Goal: Task Accomplishment & Management: Manage account settings

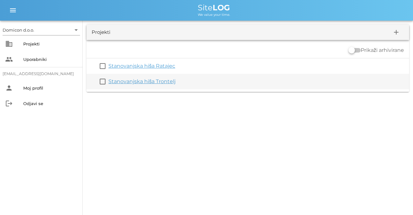
click at [132, 80] on link "Stanovanjska hiša Trontelj" at bounding box center [141, 81] width 67 height 6
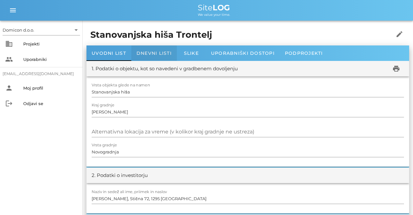
click at [143, 53] on span "Dnevni listi" at bounding box center [153, 53] width 35 height 6
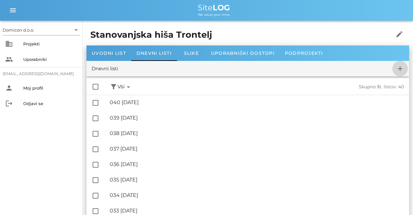
click at [401, 67] on icon "add" at bounding box center [400, 69] width 8 height 8
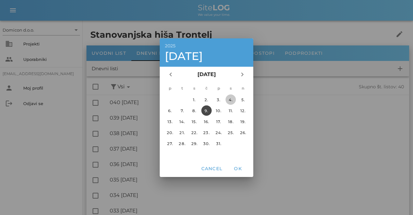
click at [231, 98] on div "4." at bounding box center [230, 99] width 10 height 5
click at [237, 167] on span "OK" at bounding box center [237, 169] width 15 height 6
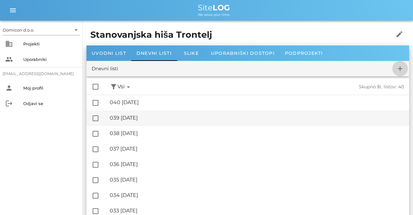
checkbox input "false"
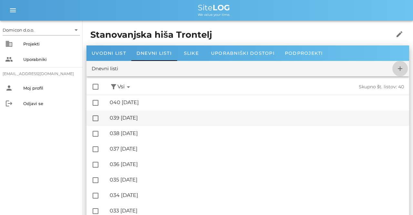
checkbox input "false"
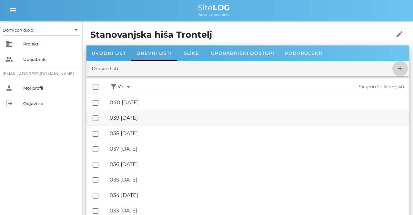
checkbox input "false"
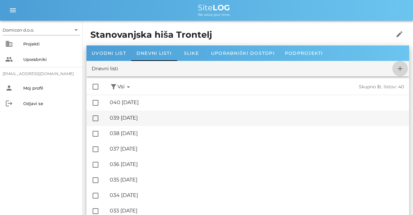
checkbox input "false"
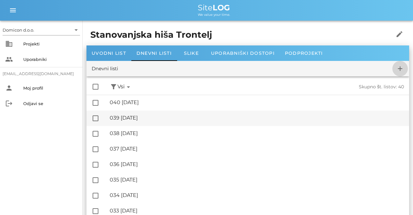
checkbox input "false"
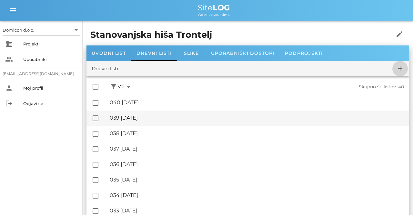
checkbox input "false"
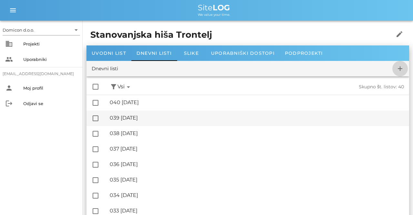
checkbox input "false"
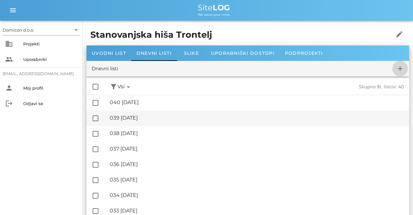
checkbox input "false"
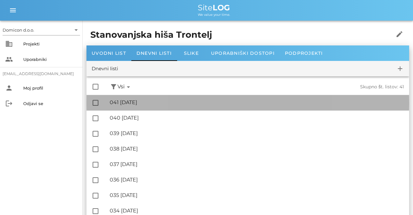
click at [144, 100] on div "🔏 041 [DATE]" at bounding box center [257, 102] width 294 height 6
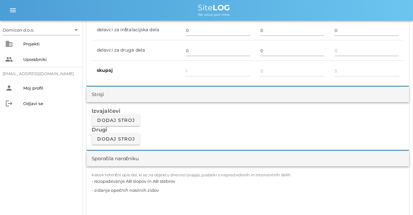
scroll to position [536, 0]
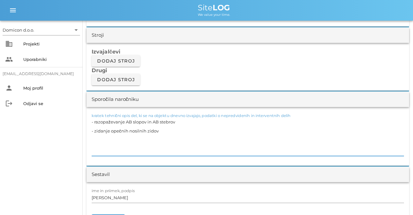
drag, startPoint x: 177, startPoint y: 121, endPoint x: 88, endPoint y: 122, distance: 88.7
click at [92, 122] on textarea "- razopaževanje AB slopov in AB stebrov - zidanje opečnih nosilnih zidov" at bounding box center [248, 136] width 312 height 39
drag, startPoint x: 92, startPoint y: 129, endPoint x: 96, endPoint y: 129, distance: 4.6
click at [92, 129] on textarea "- zidanje opečnih nosilnih zidov" at bounding box center [248, 136] width 312 height 39
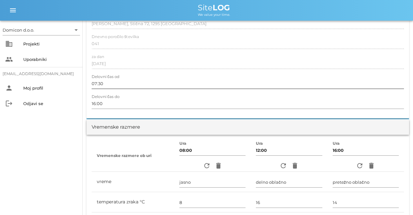
scroll to position [0, 0]
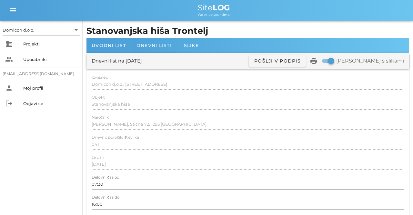
type textarea "- zidanje opečnih nosilnih zidov"
click at [153, 46] on span "Dnevni listi" at bounding box center [153, 46] width 35 height 6
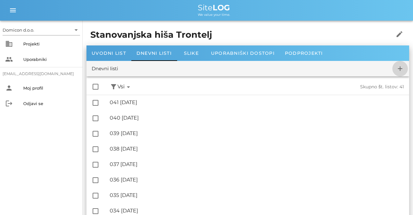
click at [398, 66] on icon "add" at bounding box center [400, 69] width 8 height 8
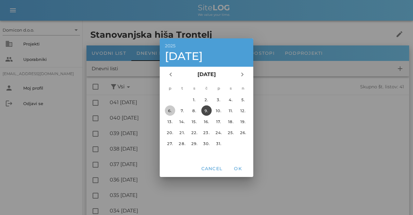
click at [168, 109] on div "6." at bounding box center [170, 110] width 10 height 5
click at [239, 167] on span "OK" at bounding box center [237, 169] width 15 height 6
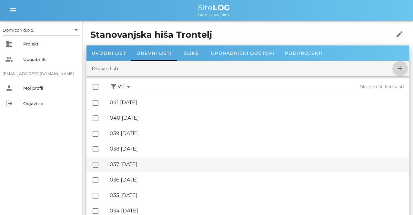
checkbox input "false"
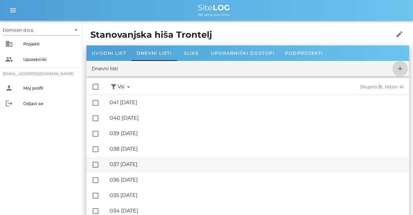
checkbox input "false"
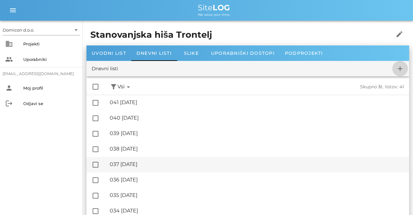
checkbox input "false"
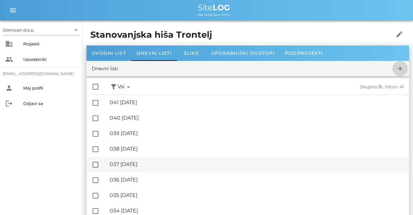
checkbox input "false"
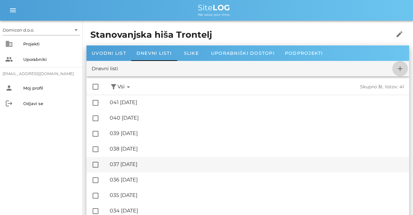
checkbox input "false"
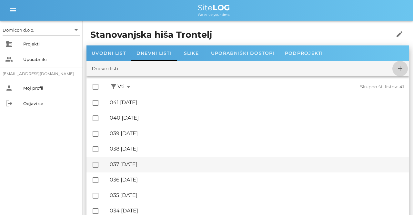
checkbox input "false"
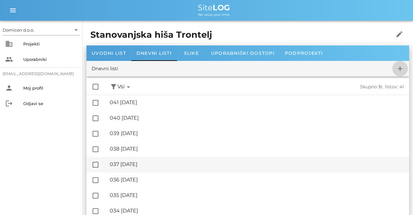
checkbox input "false"
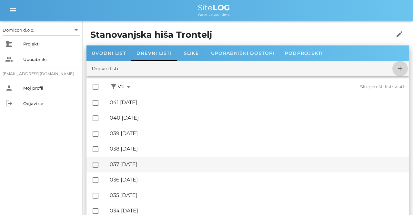
checkbox input "false"
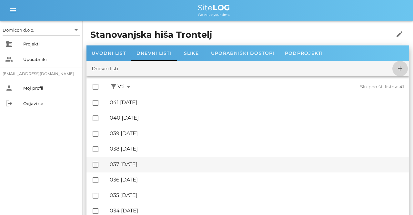
checkbox input "false"
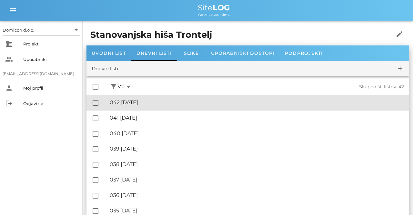
click at [158, 104] on div "🔏 042 [DATE]" at bounding box center [257, 102] width 294 height 6
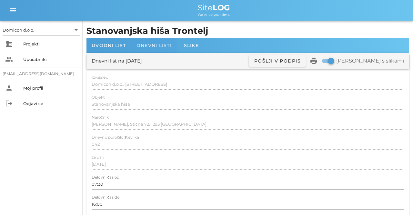
click at [152, 49] on div "Dnevni listi" at bounding box center [153, 45] width 45 height 15
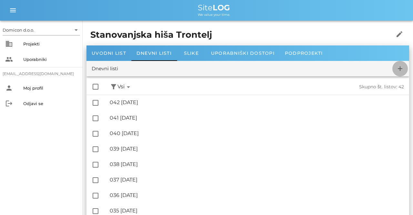
click at [398, 70] on icon "add" at bounding box center [400, 69] width 8 height 8
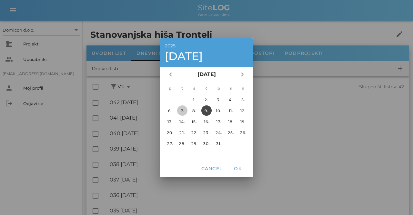
click at [182, 110] on div "7." at bounding box center [182, 110] width 10 height 5
click at [237, 172] on button "OK" at bounding box center [237, 169] width 21 height 12
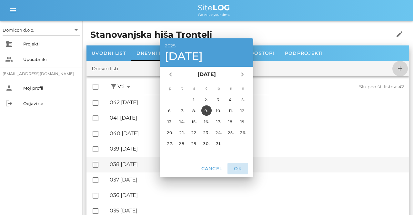
checkbox input "false"
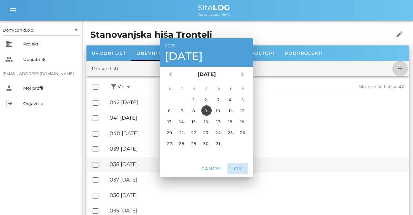
checkbox input "false"
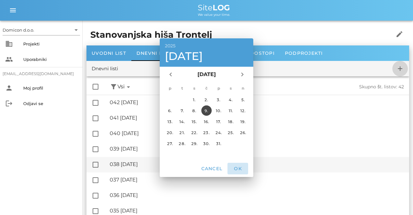
checkbox input "false"
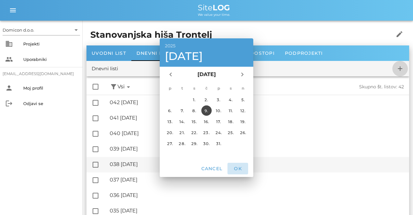
checkbox input "false"
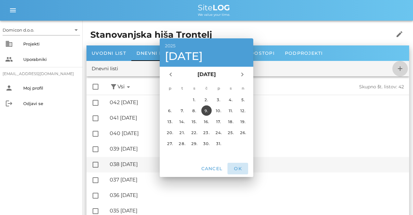
checkbox input "false"
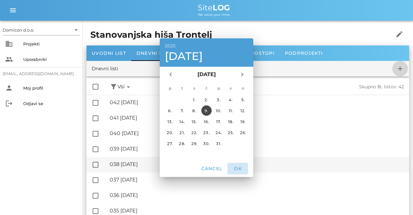
checkbox input "false"
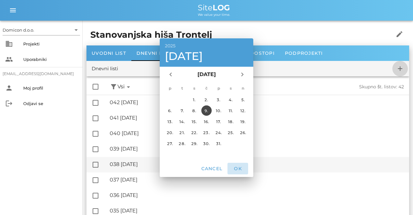
checkbox input "false"
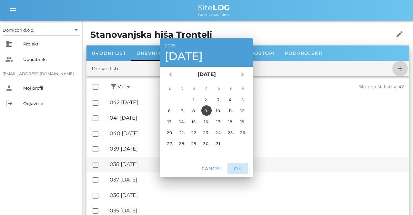
checkbox input "false"
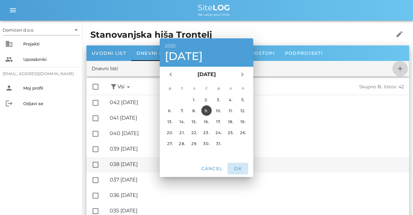
checkbox input "false"
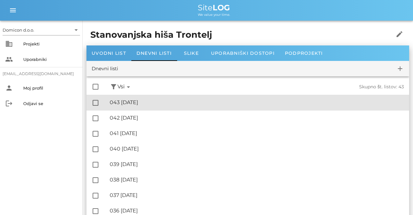
click at [138, 102] on div "🔏 043 [DATE]" at bounding box center [257, 102] width 294 height 6
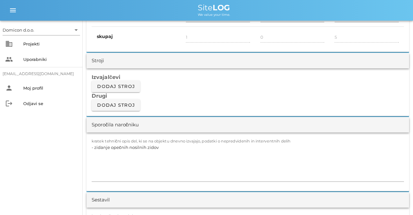
scroll to position [503, 0]
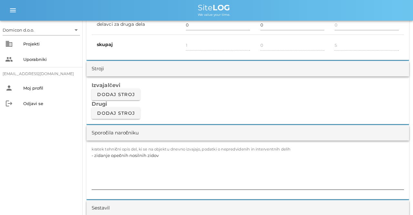
click at [165, 153] on textarea "- zidanje opečnih nosilnih zidov" at bounding box center [248, 170] width 312 height 39
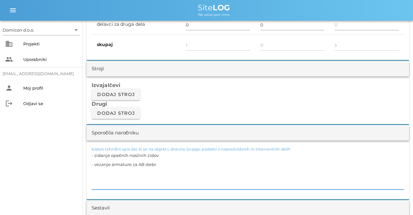
type textarea "- zidanje opečnih nosilnih zidov - vezanje armature za AB stebre"
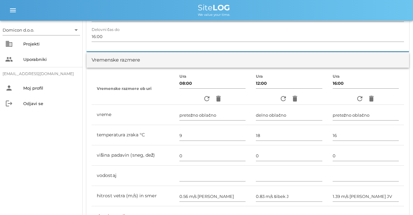
scroll to position [0, 0]
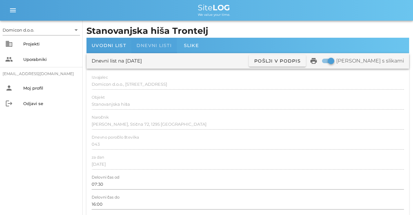
click at [145, 46] on span "Dnevni listi" at bounding box center [153, 46] width 35 height 6
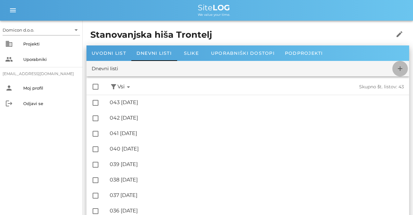
click at [400, 66] on icon "add" at bounding box center [400, 69] width 8 height 8
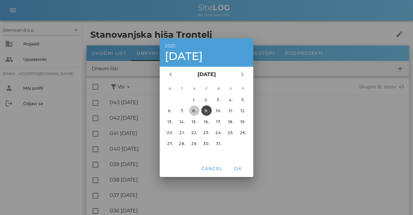
click at [198, 112] on div "8." at bounding box center [194, 110] width 10 height 5
click at [238, 168] on span "OK" at bounding box center [237, 169] width 15 height 6
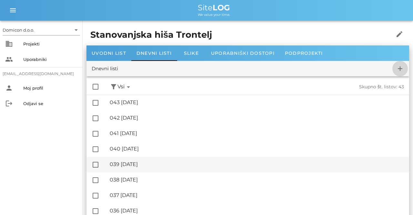
checkbox input "false"
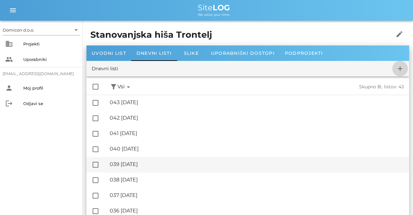
checkbox input "false"
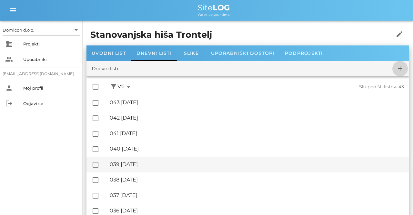
checkbox input "false"
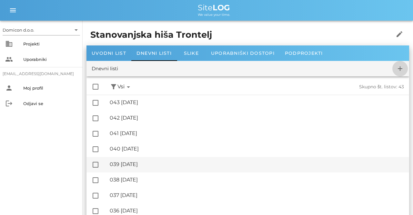
checkbox input "false"
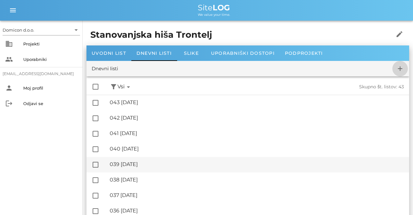
checkbox input "false"
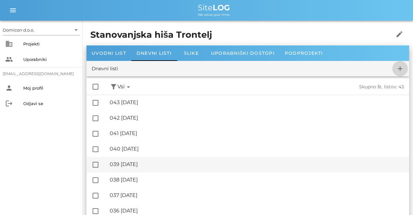
checkbox input "false"
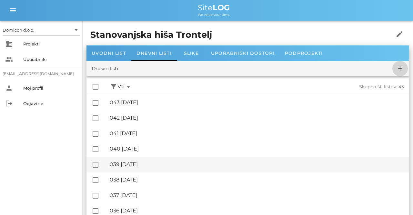
checkbox input "false"
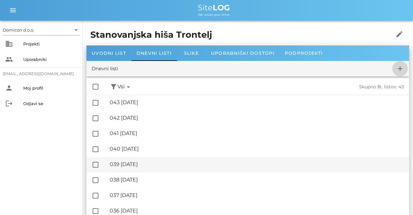
checkbox input "false"
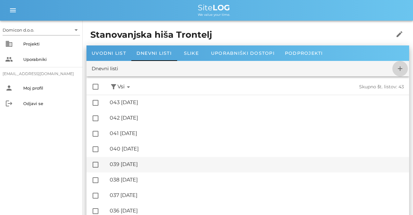
checkbox input "false"
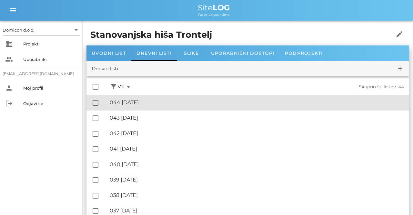
click at [150, 102] on div "🔏 044 [GEOGRAPHIC_DATA][DATE]" at bounding box center [257, 102] width 294 height 6
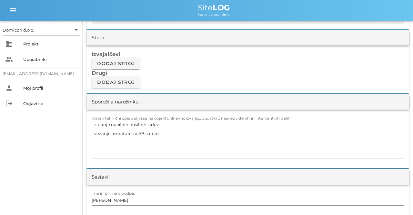
scroll to position [536, 0]
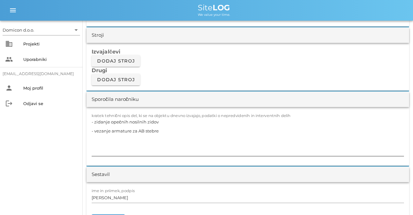
click at [161, 129] on textarea "- zidanje opečnih nosilnih zidov - vezanje armature za AB stebre" at bounding box center [248, 136] width 312 height 39
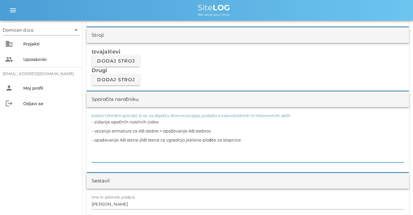
type textarea "- zidanje opečnih nosilnih zidov - vezanje armature za AB stebre + opaževanje A…"
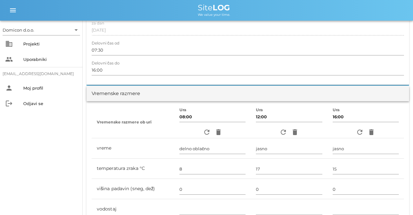
scroll to position [0, 0]
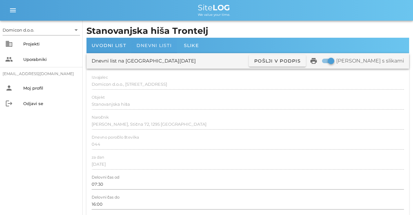
click at [149, 46] on span "Dnevni listi" at bounding box center [153, 46] width 35 height 6
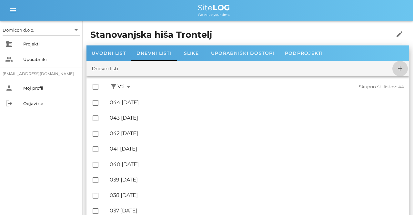
click at [403, 69] on icon "add" at bounding box center [400, 69] width 8 height 8
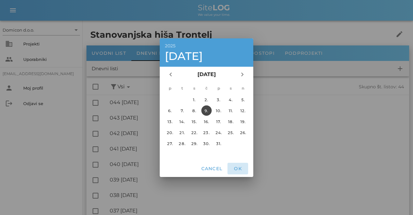
click at [239, 167] on span "OK" at bounding box center [237, 169] width 15 height 6
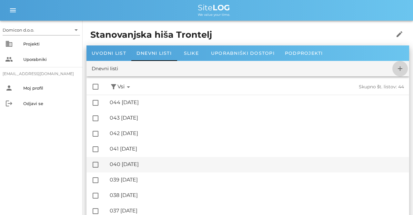
checkbox input "false"
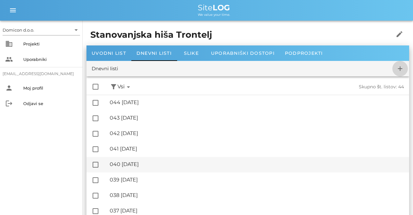
checkbox input "false"
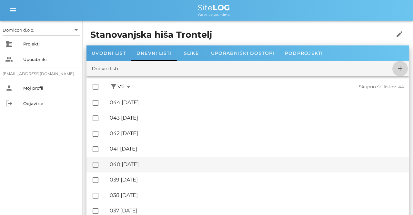
checkbox input "false"
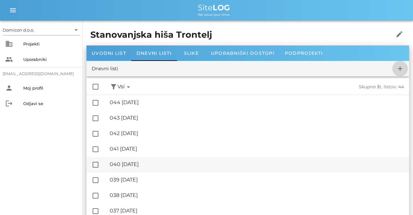
checkbox input "false"
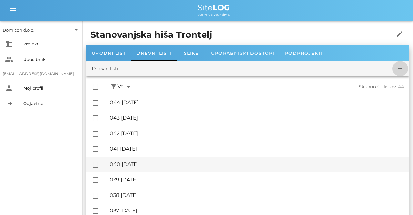
checkbox input "false"
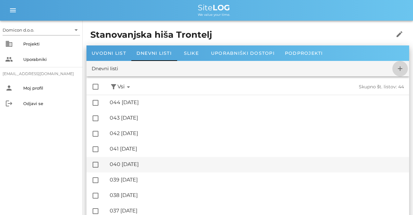
checkbox input "false"
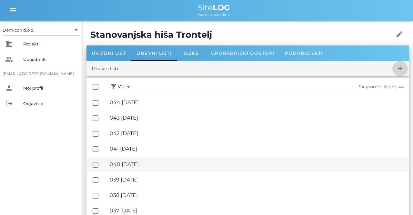
checkbox input "false"
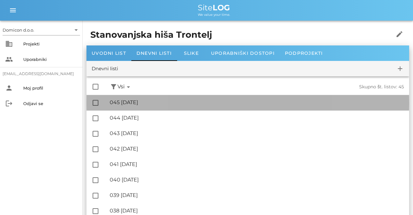
click at [132, 104] on div "🔏 045 [DATE]" at bounding box center [257, 102] width 294 height 6
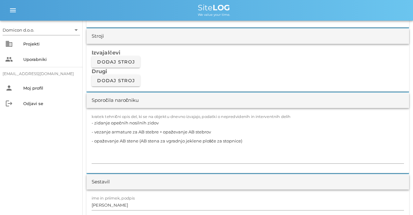
scroll to position [536, 0]
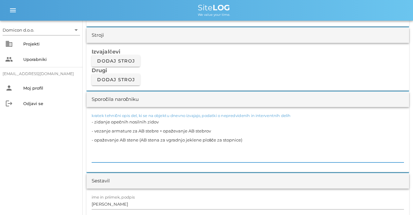
drag, startPoint x: 246, startPoint y: 139, endPoint x: 94, endPoint y: 142, distance: 151.9
click at [94, 142] on textarea "- zidanje opečnih nosilnih zidov - vezanje armature za AB stebre + opaževanje A…" at bounding box center [248, 139] width 312 height 45
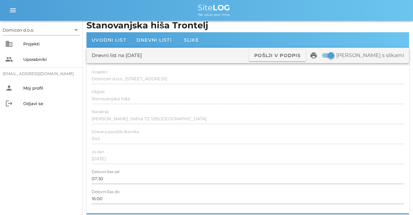
scroll to position [0, 0]
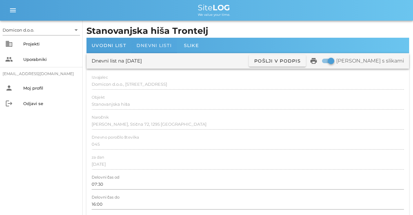
click at [145, 42] on div "Dnevni listi" at bounding box center [153, 45] width 45 height 15
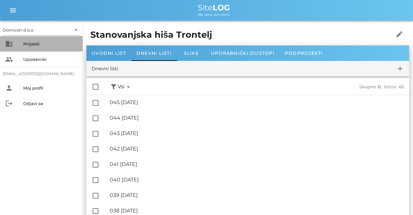
click at [58, 46] on div "Projekti" at bounding box center [50, 43] width 54 height 5
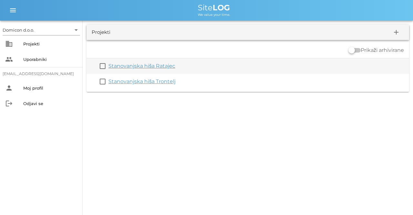
click at [139, 66] on link "Stanovanjska hiša Ratajec" at bounding box center [141, 66] width 67 height 6
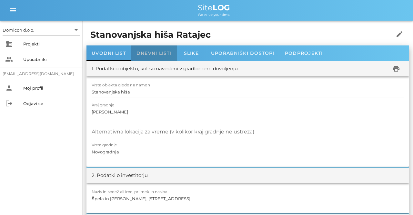
click at [152, 50] on div "Dnevni listi" at bounding box center [153, 52] width 45 height 15
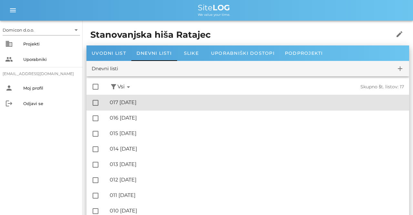
click at [142, 102] on div "🔏 017 [DATE]" at bounding box center [257, 102] width 294 height 6
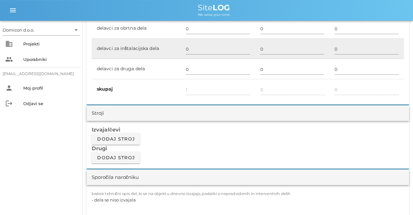
scroll to position [536, 0]
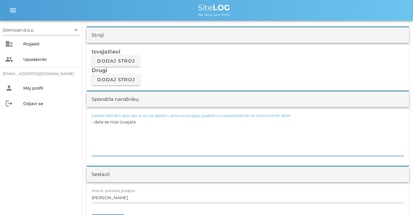
click at [154, 120] on textarea "- dela se niso izvajala" at bounding box center [248, 136] width 312 height 39
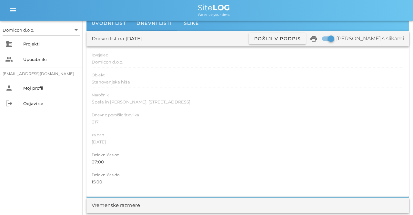
scroll to position [0, 0]
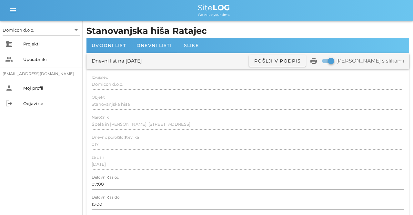
click at [170, 63] on div "Dnevni list na [DATE] ✓ Podpisan Pošlji v podpis print Natisni s slikami" at bounding box center [247, 60] width 322 height 15
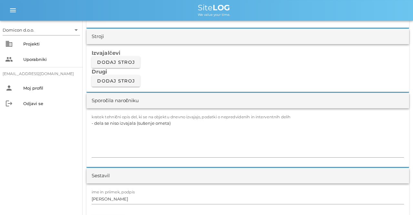
scroll to position [570, 0]
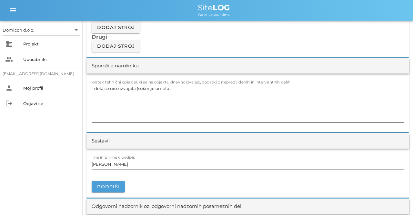
click at [175, 88] on textarea "- dela se niso izvajala (sušenje ometa)" at bounding box center [248, 103] width 312 height 39
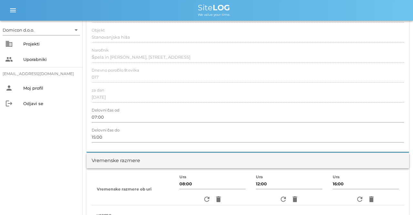
scroll to position [0, 0]
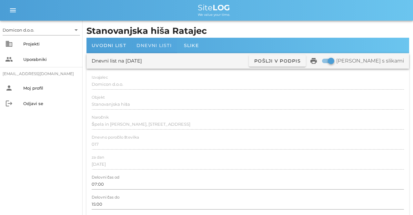
click at [144, 45] on span "Dnevni listi" at bounding box center [153, 46] width 35 height 6
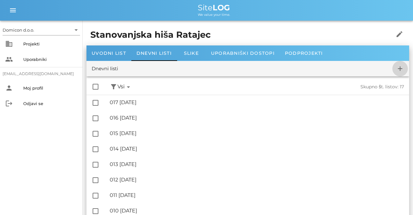
click at [398, 68] on icon "add" at bounding box center [400, 69] width 8 height 8
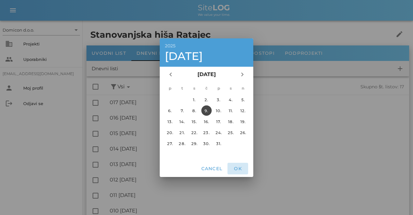
click at [240, 167] on span "OK" at bounding box center [237, 169] width 15 height 6
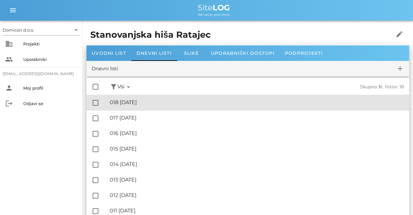
click at [135, 104] on div "🔏 018 [DATE]" at bounding box center [257, 102] width 294 height 6
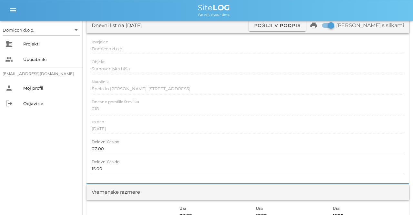
scroll to position [134, 0]
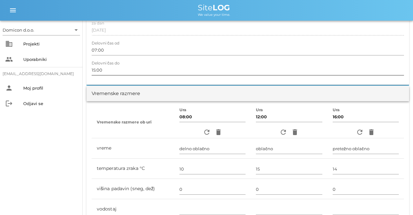
click at [95, 69] on input "15:00" at bounding box center [248, 70] width 312 height 10
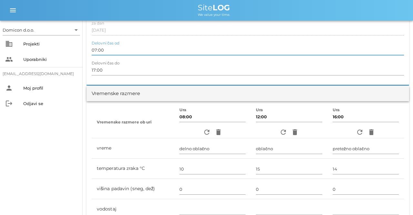
click at [101, 52] on input "07:00" at bounding box center [248, 50] width 312 height 10
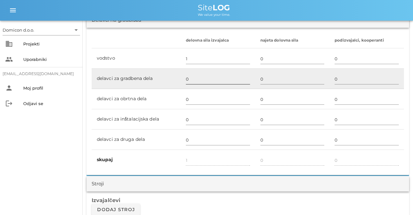
scroll to position [402, 0]
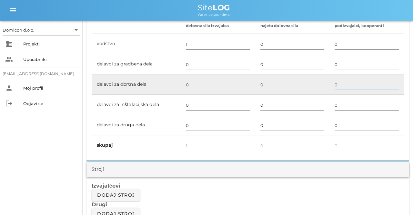
click at [339, 86] on input "0" at bounding box center [366, 85] width 64 height 10
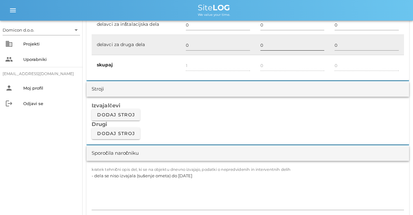
scroll to position [536, 0]
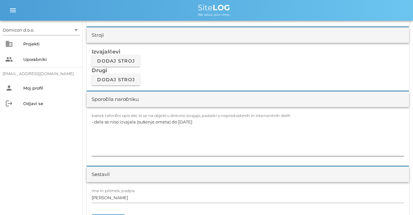
click at [198, 122] on textarea "- dela se niso izvajala (sušenje ometa) do [DATE]" at bounding box center [248, 136] width 312 height 39
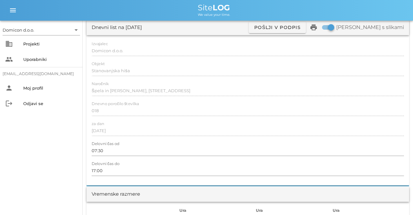
scroll to position [0, 0]
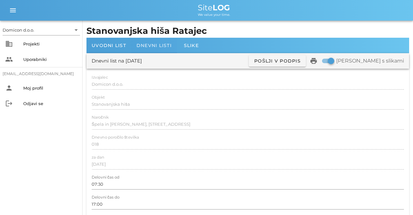
click at [142, 44] on span "Dnevni listi" at bounding box center [153, 46] width 35 height 6
